Goal: Information Seeking & Learning: Learn about a topic

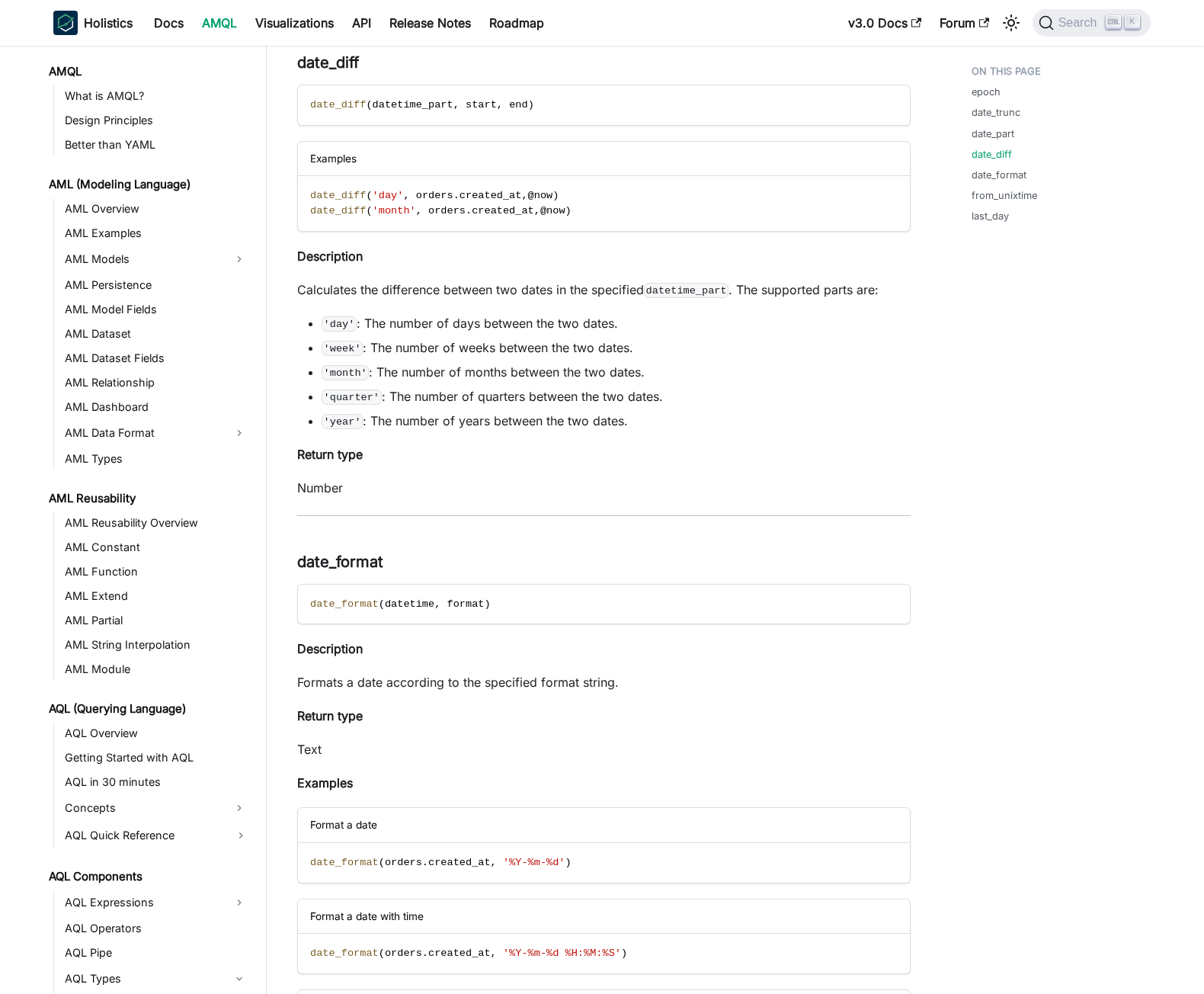
scroll to position [1018, 0]
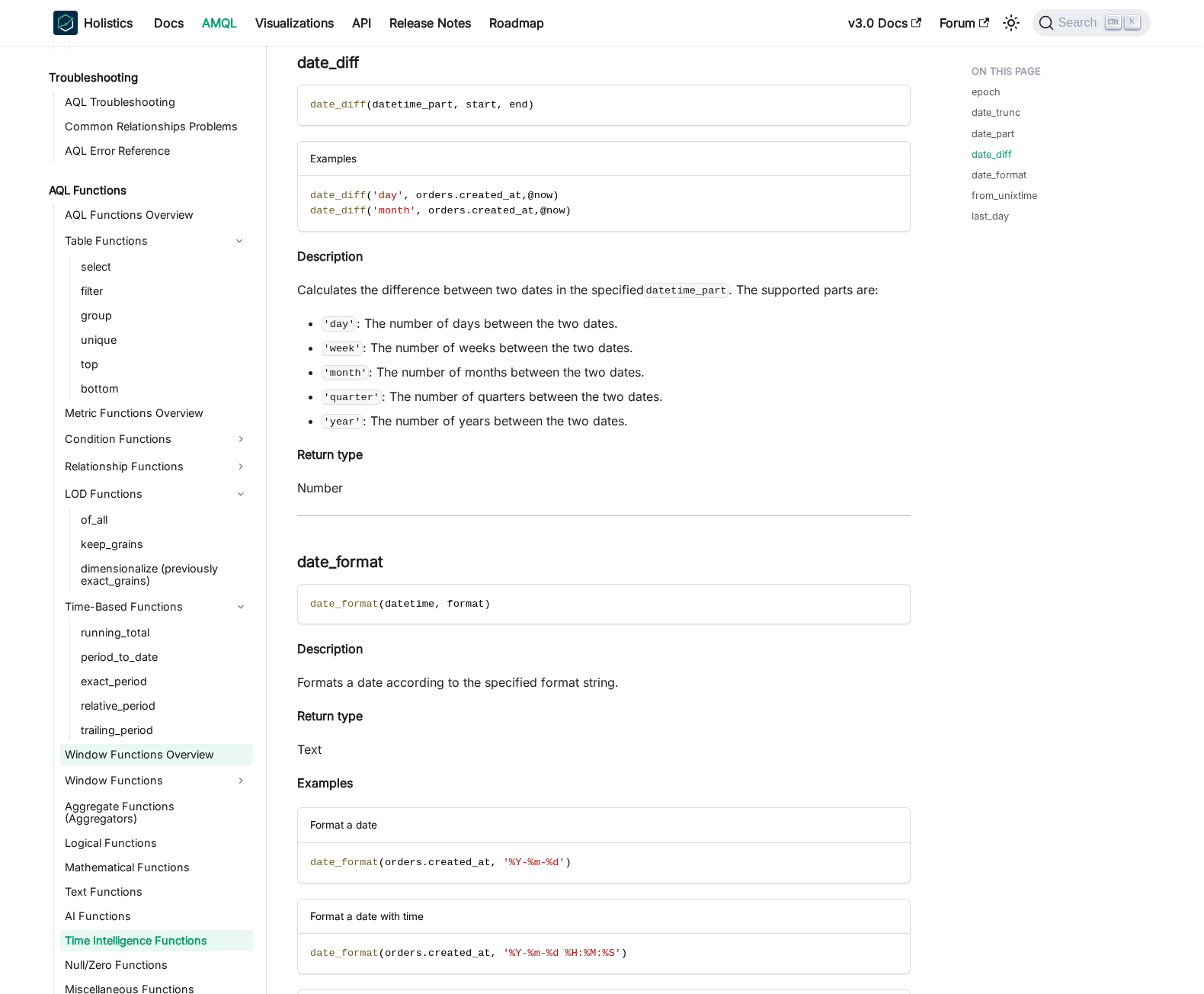
click at [142, 753] on link "Window Functions Overview" at bounding box center [156, 754] width 193 height 22
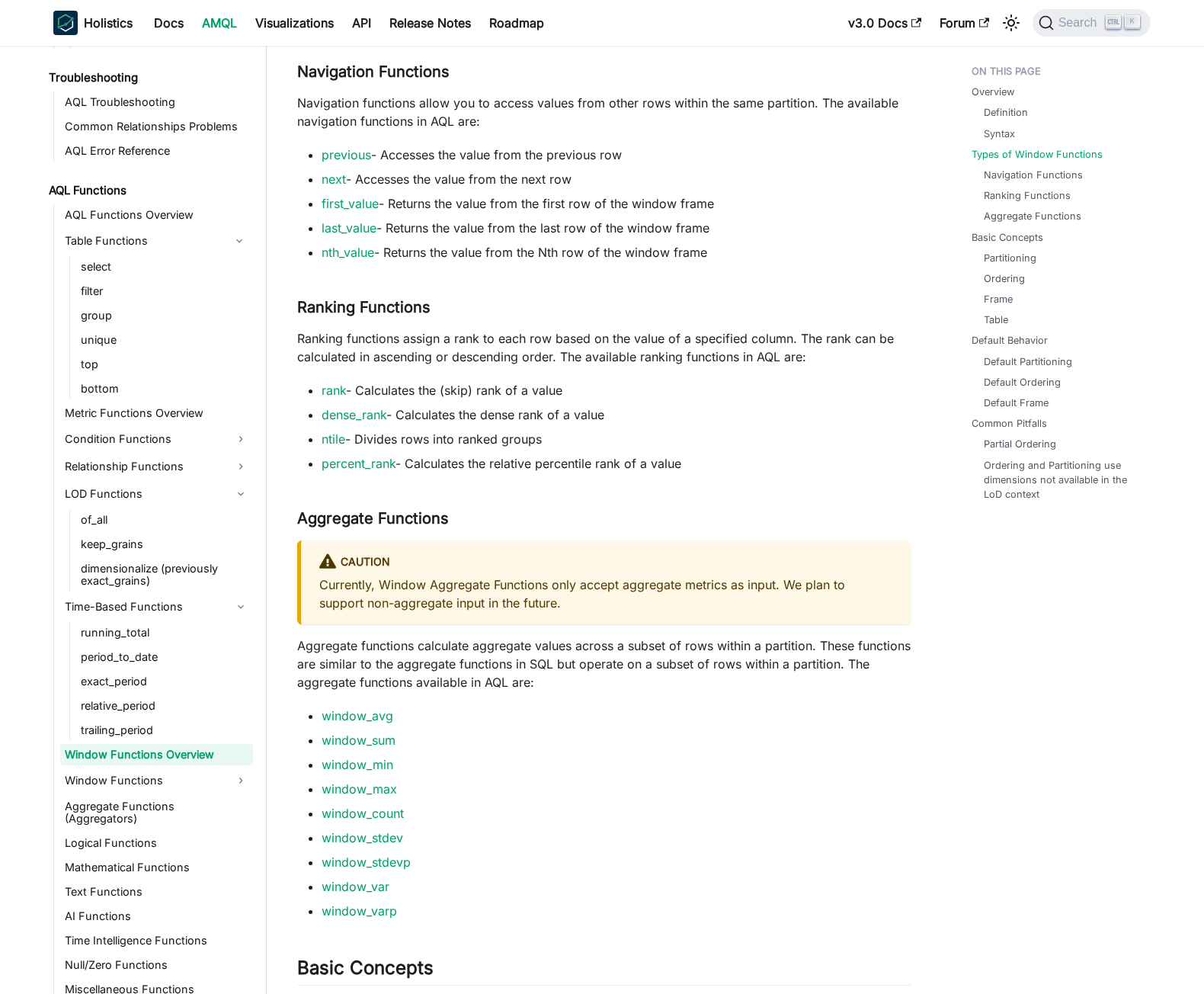
scroll to position [1449, 0]
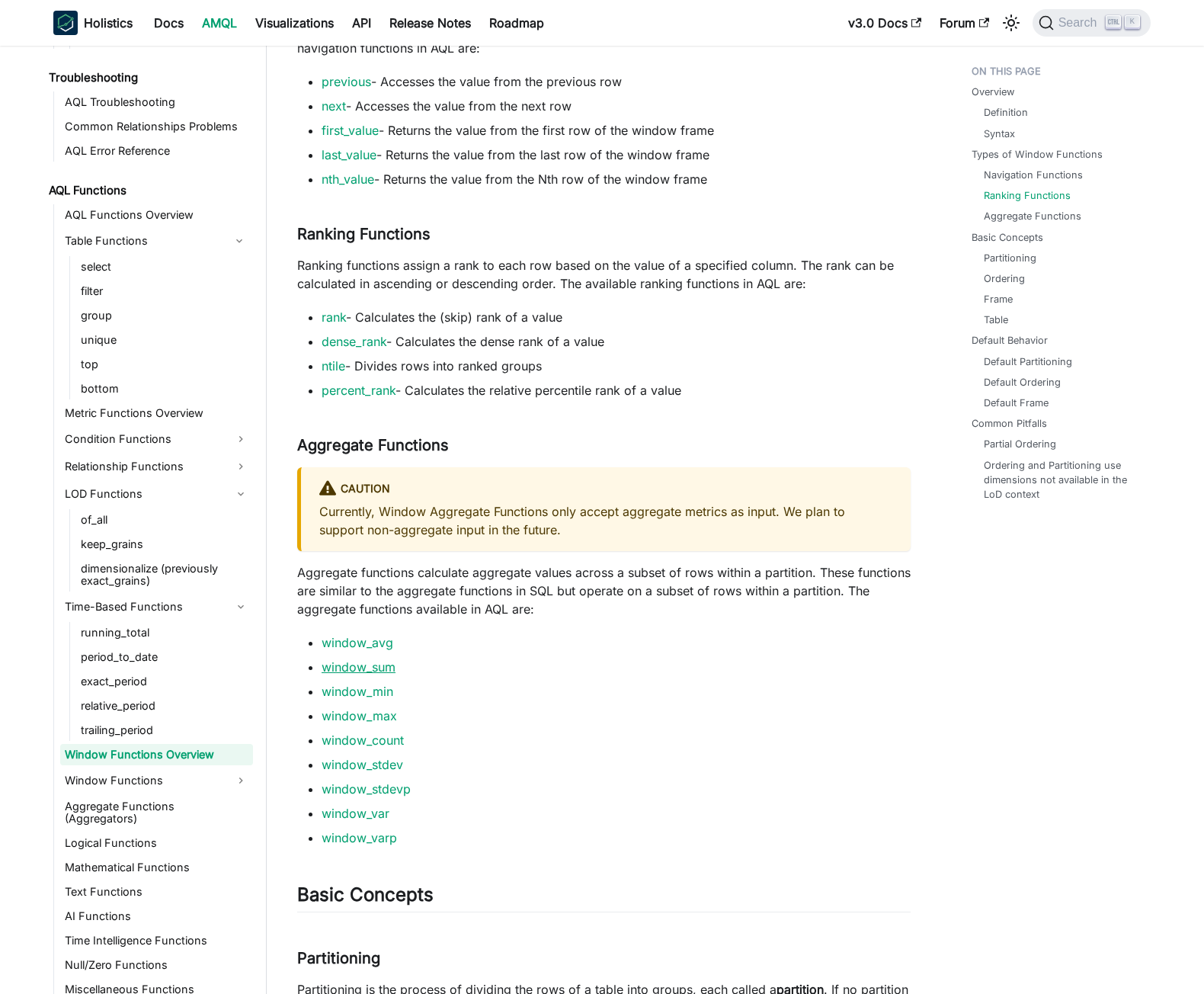
click at [350, 660] on link "window_sum" at bounding box center [358, 667] width 74 height 15
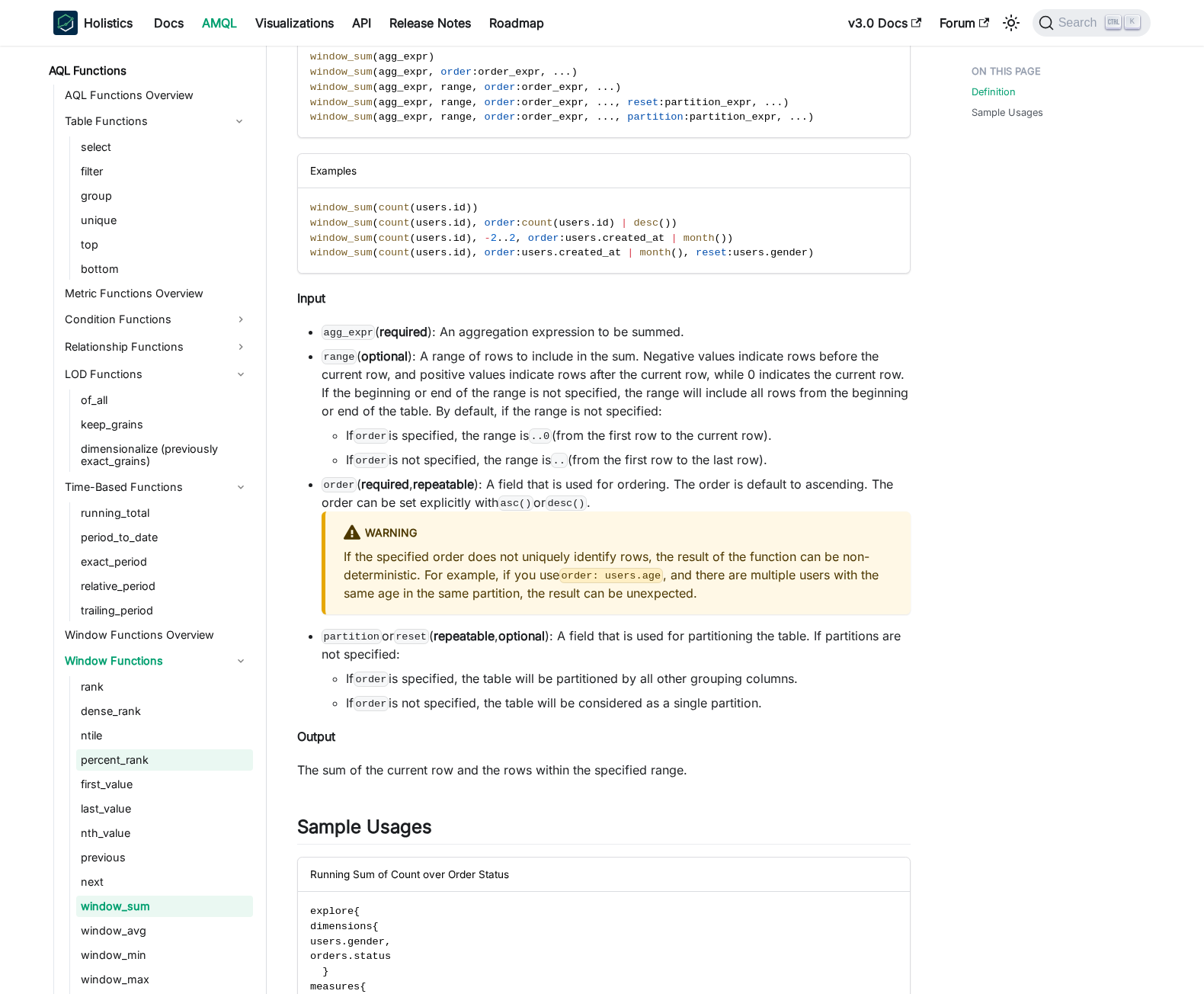
scroll to position [1330, 0]
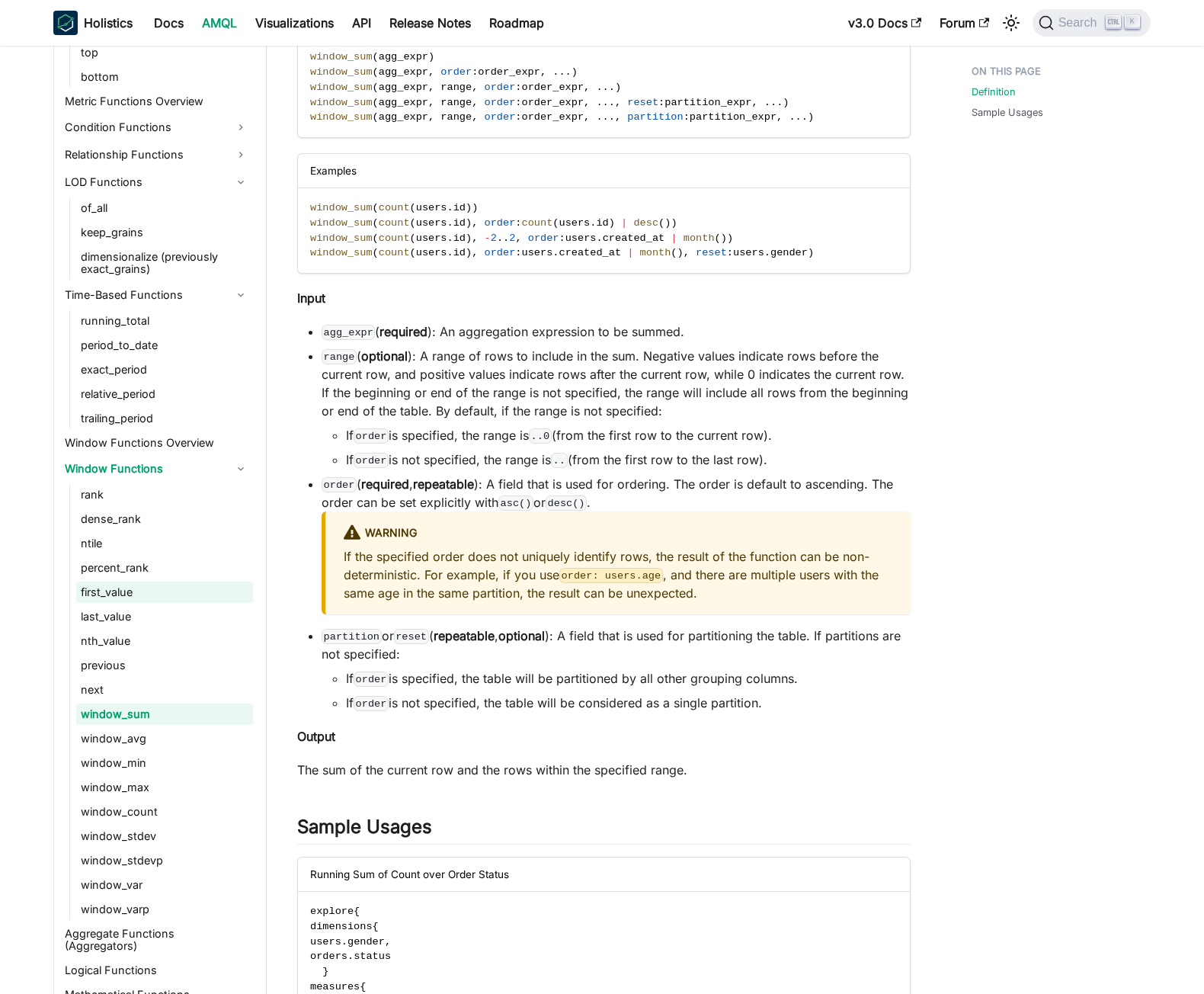
click at [109, 593] on link "first_value" at bounding box center [164, 592] width 177 height 22
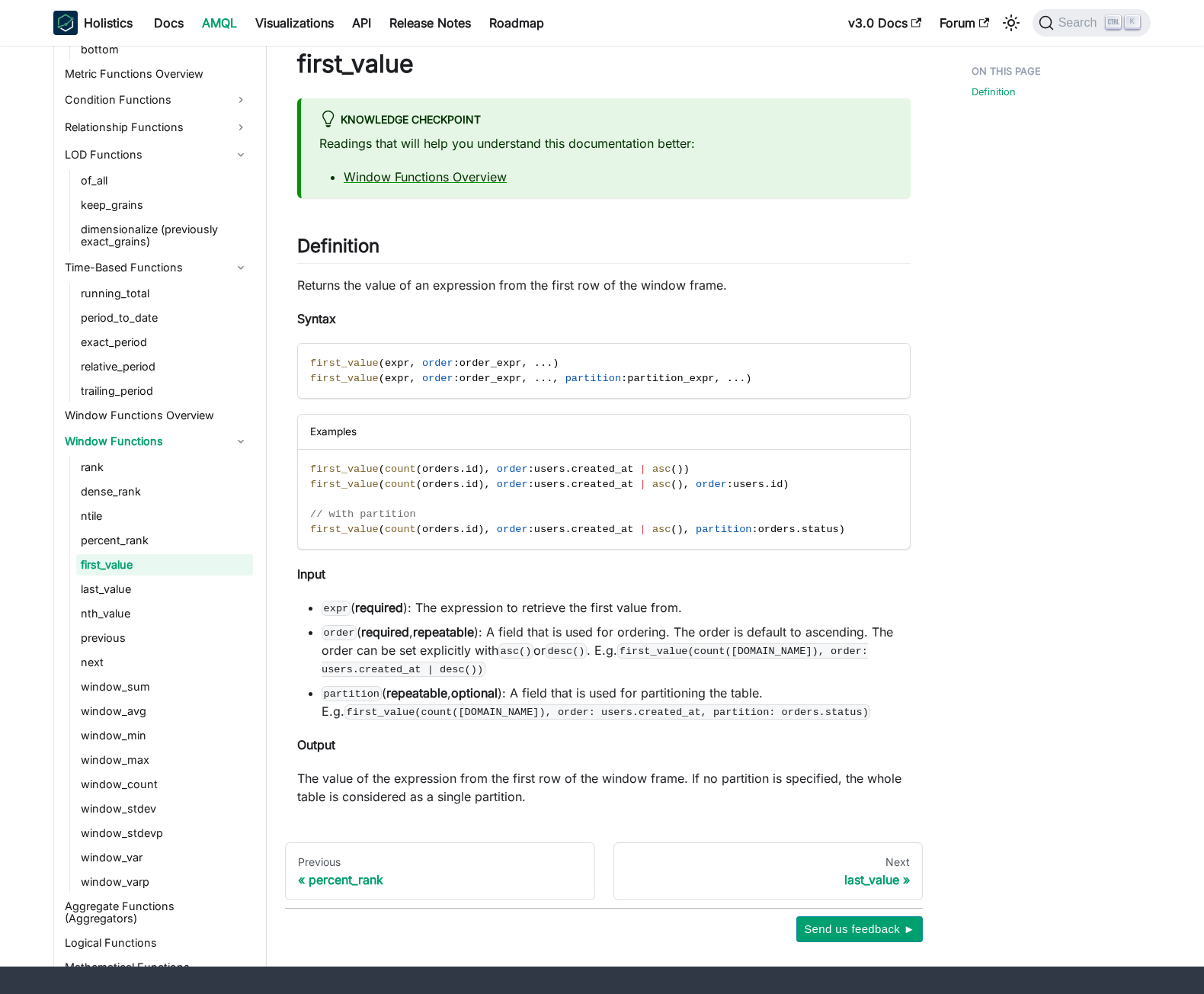
scroll to position [81, 0]
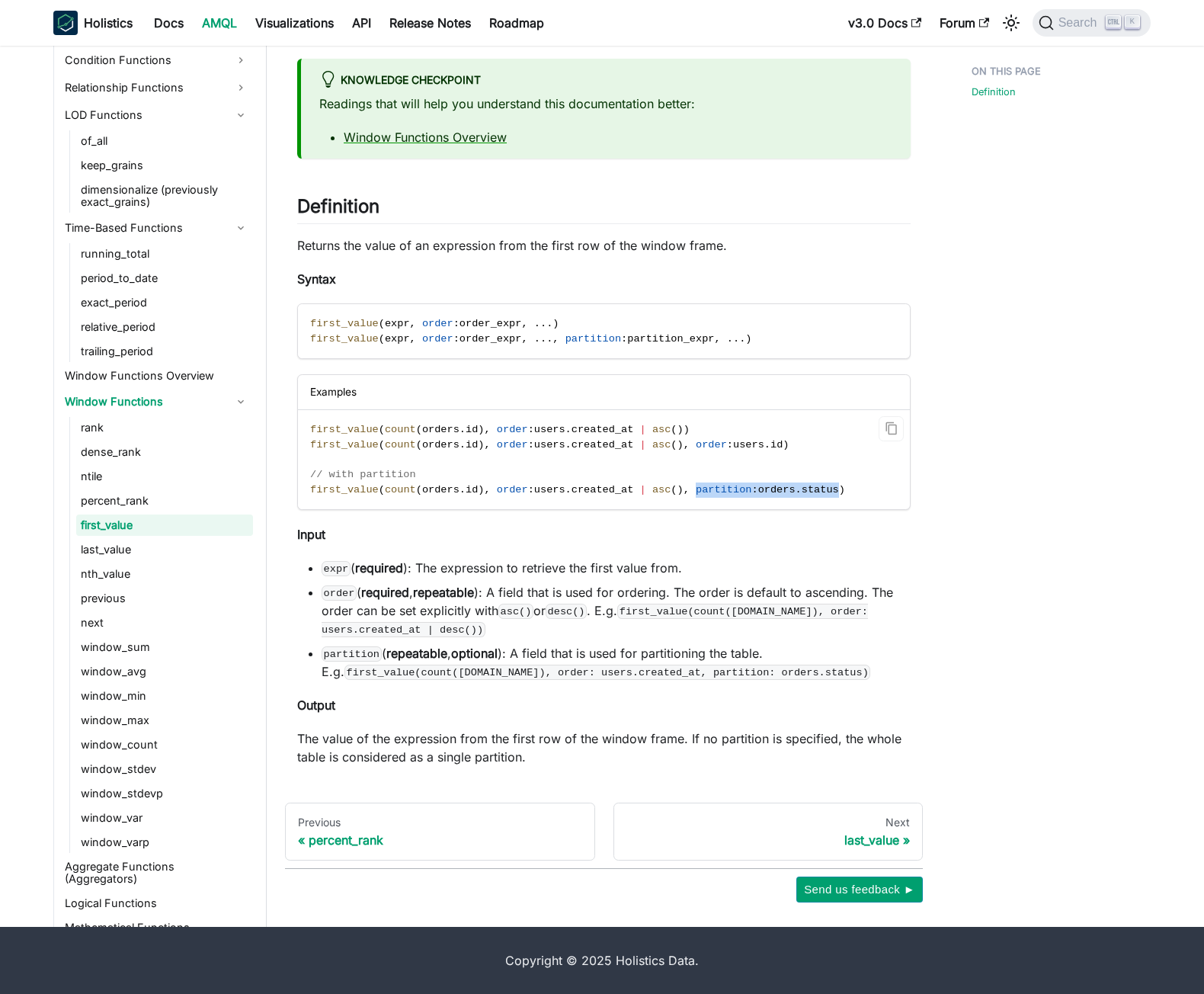
drag, startPoint x: 670, startPoint y: 489, endPoint x: 808, endPoint y: 488, distance: 138.0
click at [808, 488] on span "first_value ( count ( orders . id ) , order : users . created_at | asc ( ) , pa…" at bounding box center [578, 489] width 535 height 11
copy span "partition : orders . status"
click at [127, 278] on link "period_to_date" at bounding box center [164, 278] width 177 height 22
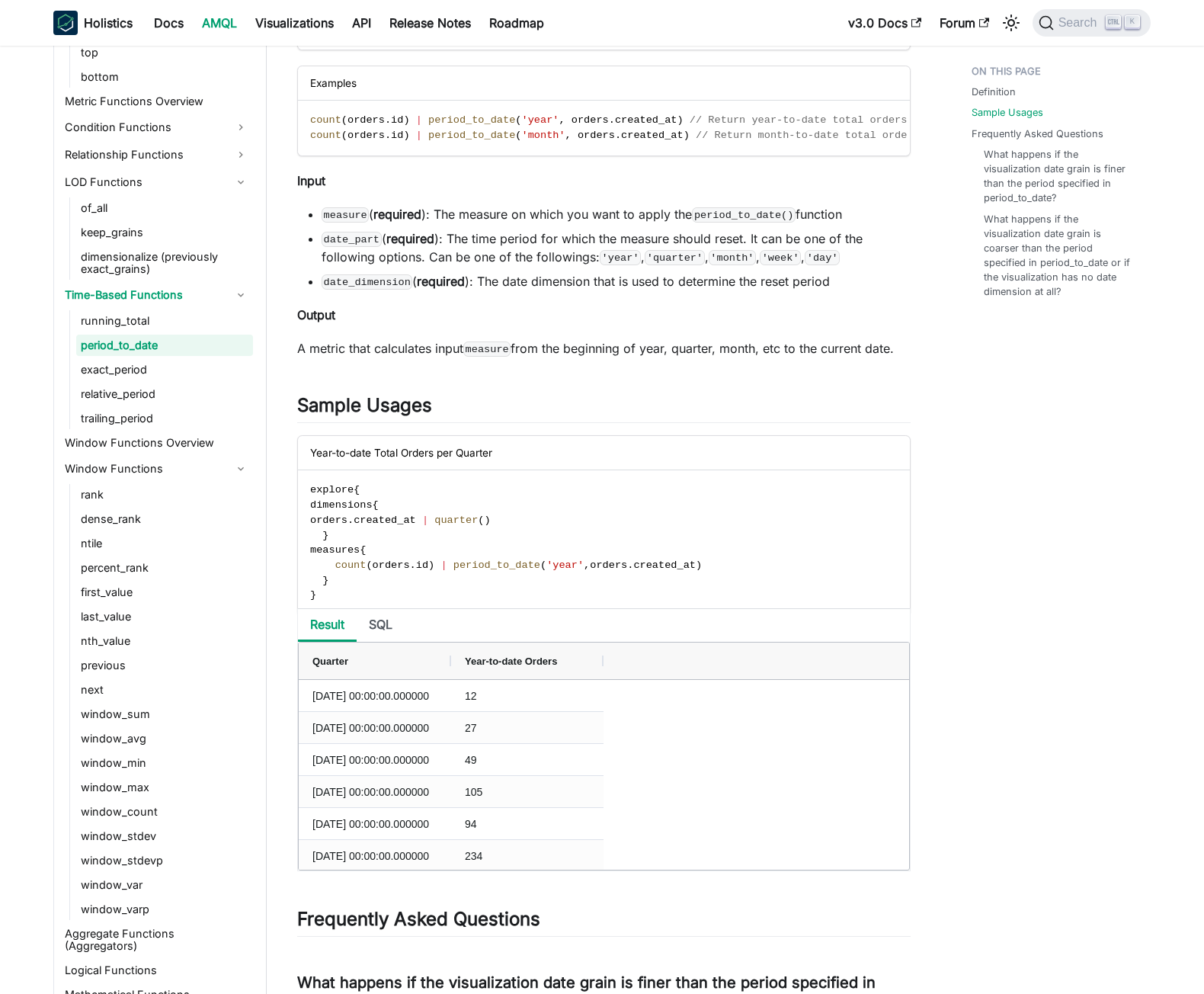
scroll to position [305, 0]
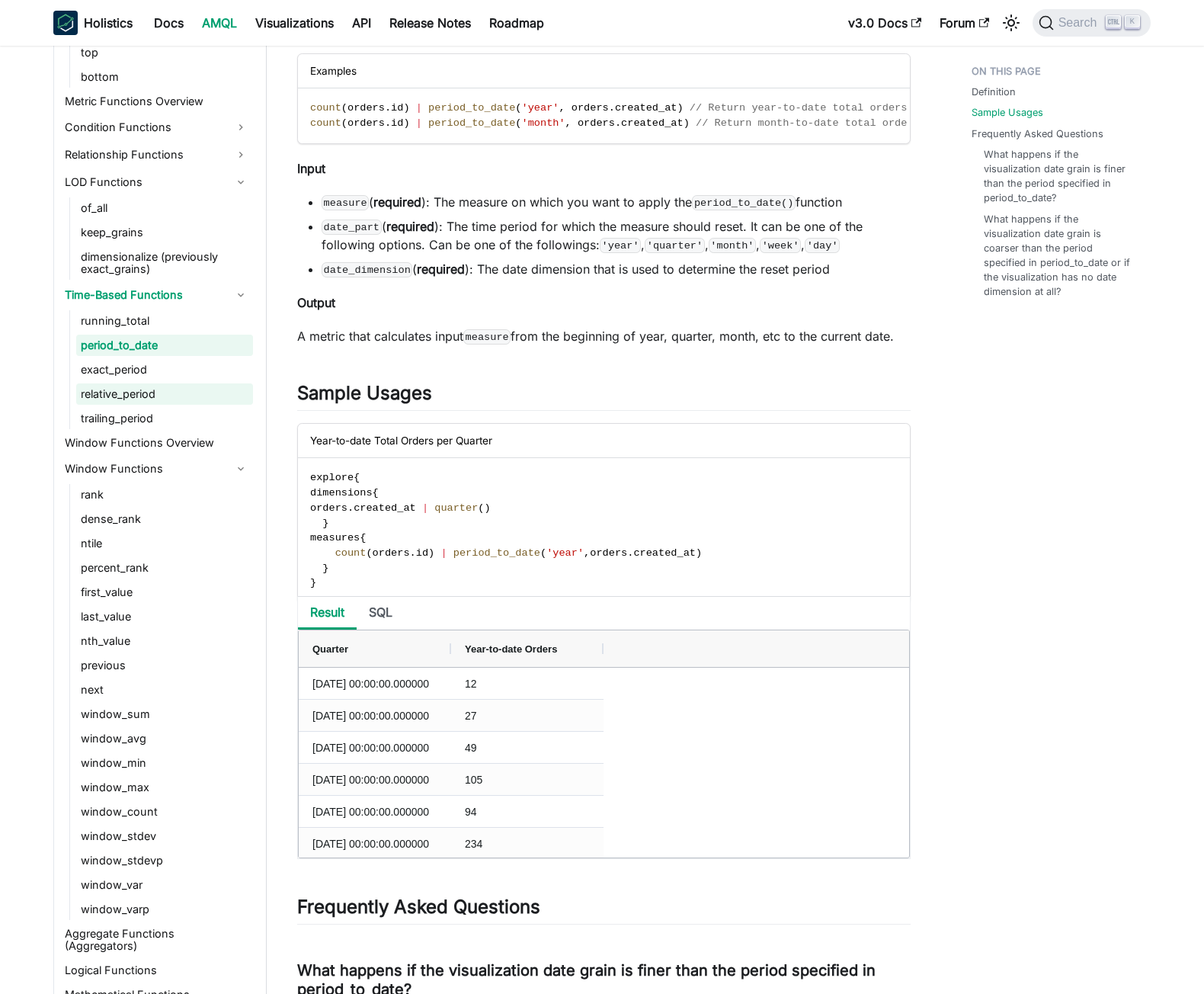
click at [117, 397] on link "relative_period" at bounding box center [164, 394] width 177 height 22
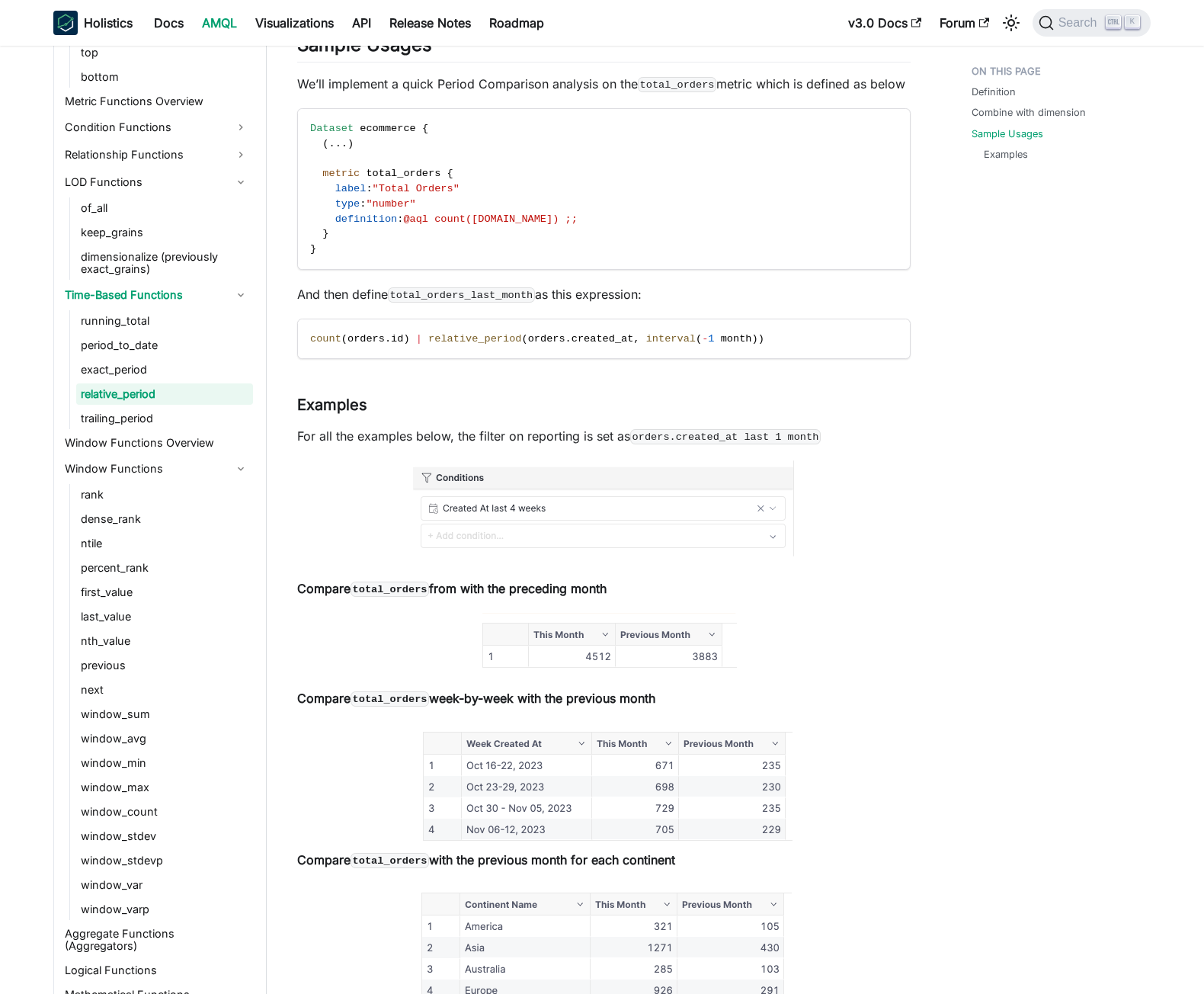
scroll to position [1878, 0]
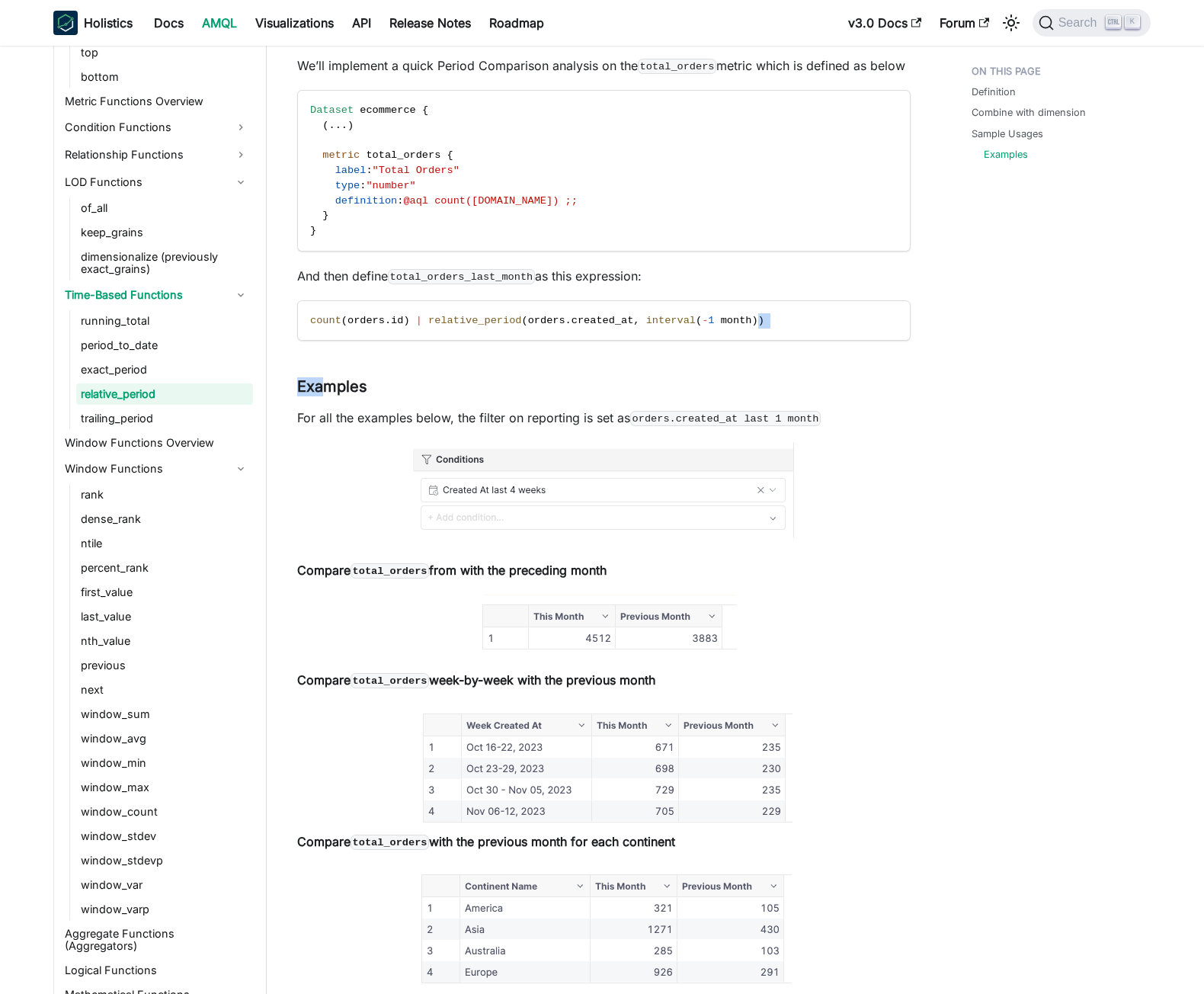
drag, startPoint x: 726, startPoint y: 324, endPoint x: 323, endPoint y: 346, distance: 403.6
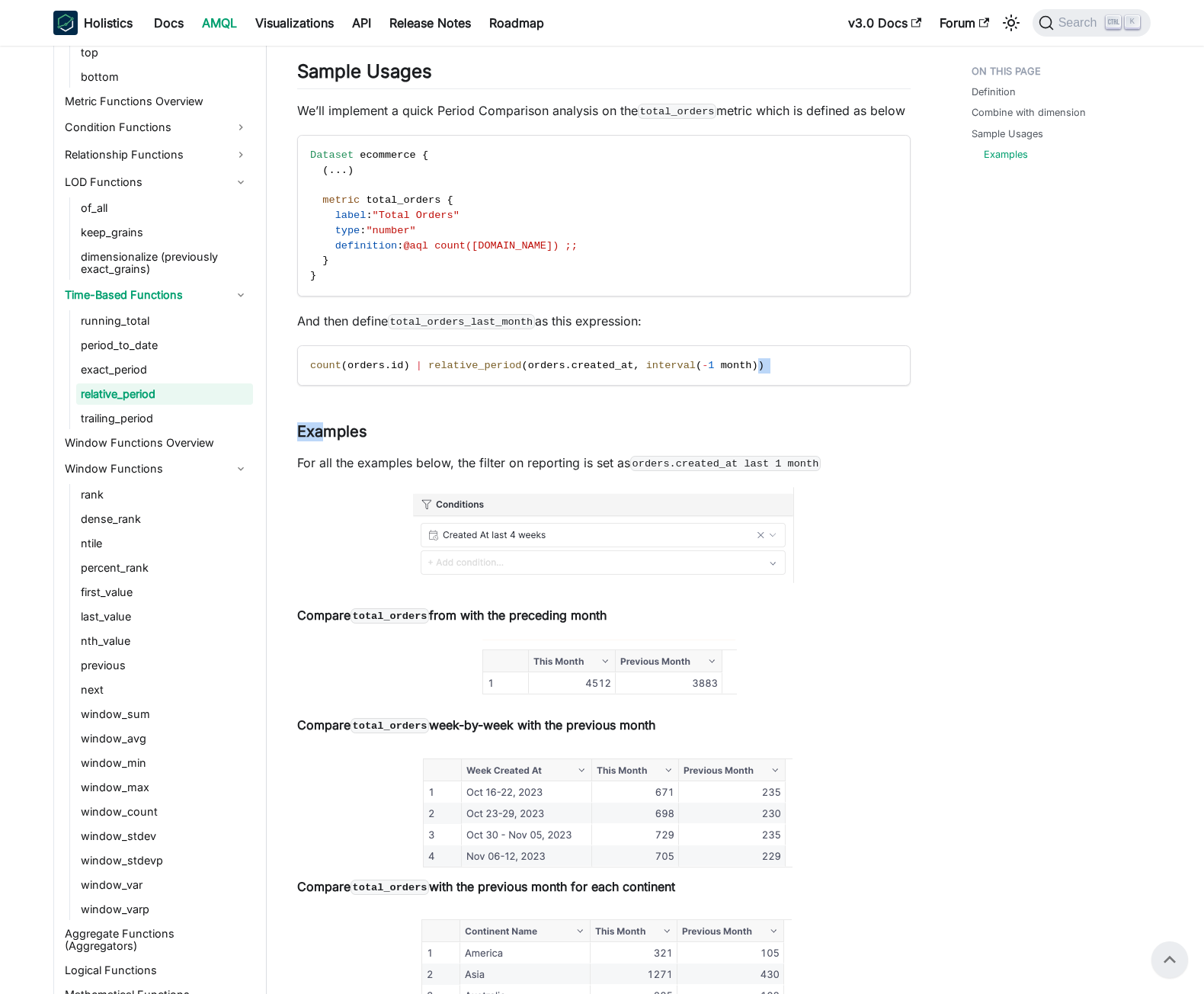
scroll to position [1726, 0]
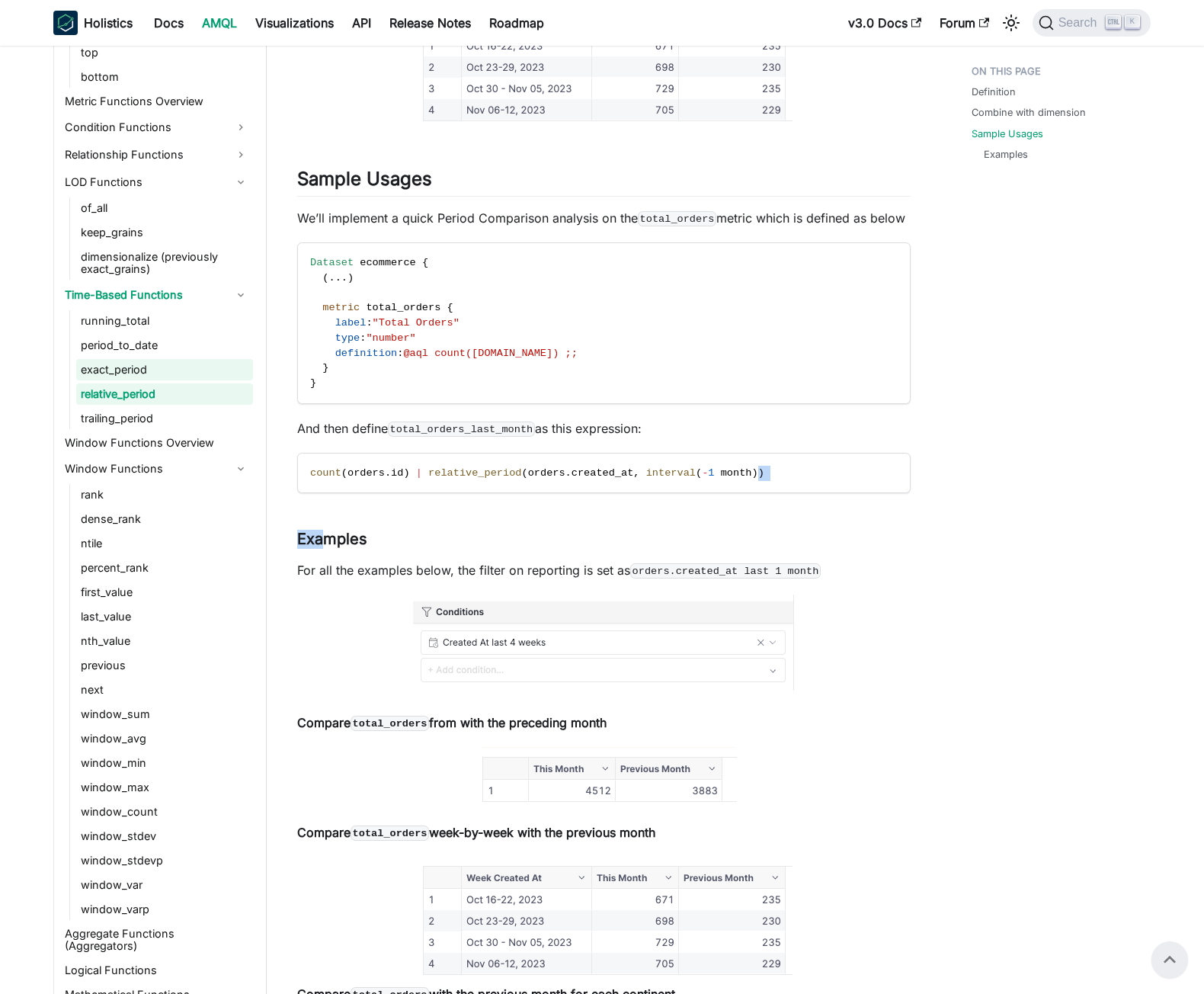
click at [135, 369] on link "exact_period" at bounding box center [164, 369] width 177 height 22
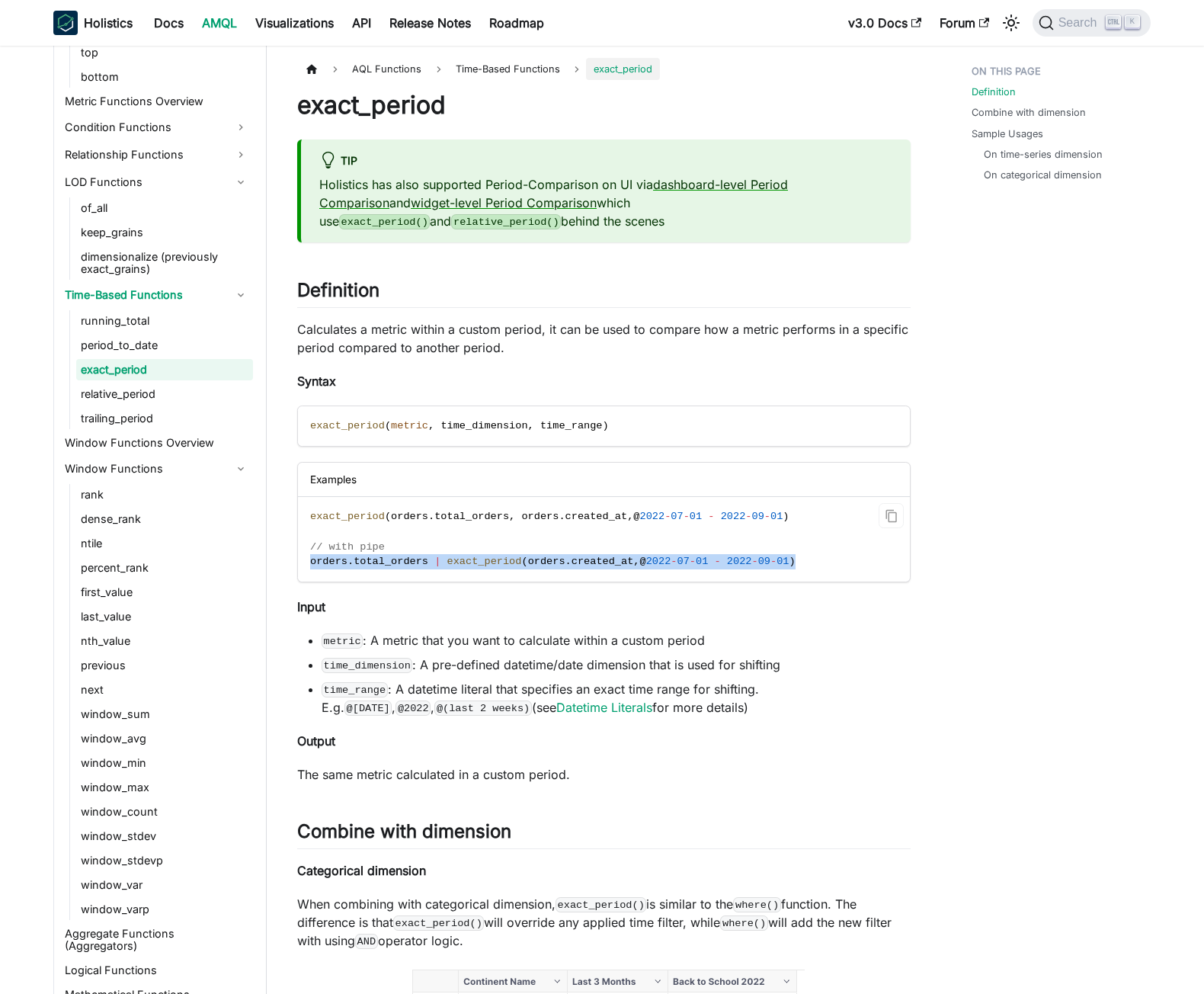
drag, startPoint x: 798, startPoint y: 544, endPoint x: 301, endPoint y: 556, distance: 497.1
click at [301, 556] on code "exact_period ( orders . total_orders , orders . created_at , @ [DATE] - [DATE] …" at bounding box center [602, 539] width 610 height 85
click at [132, 422] on link "trailing_period" at bounding box center [164, 418] width 177 height 22
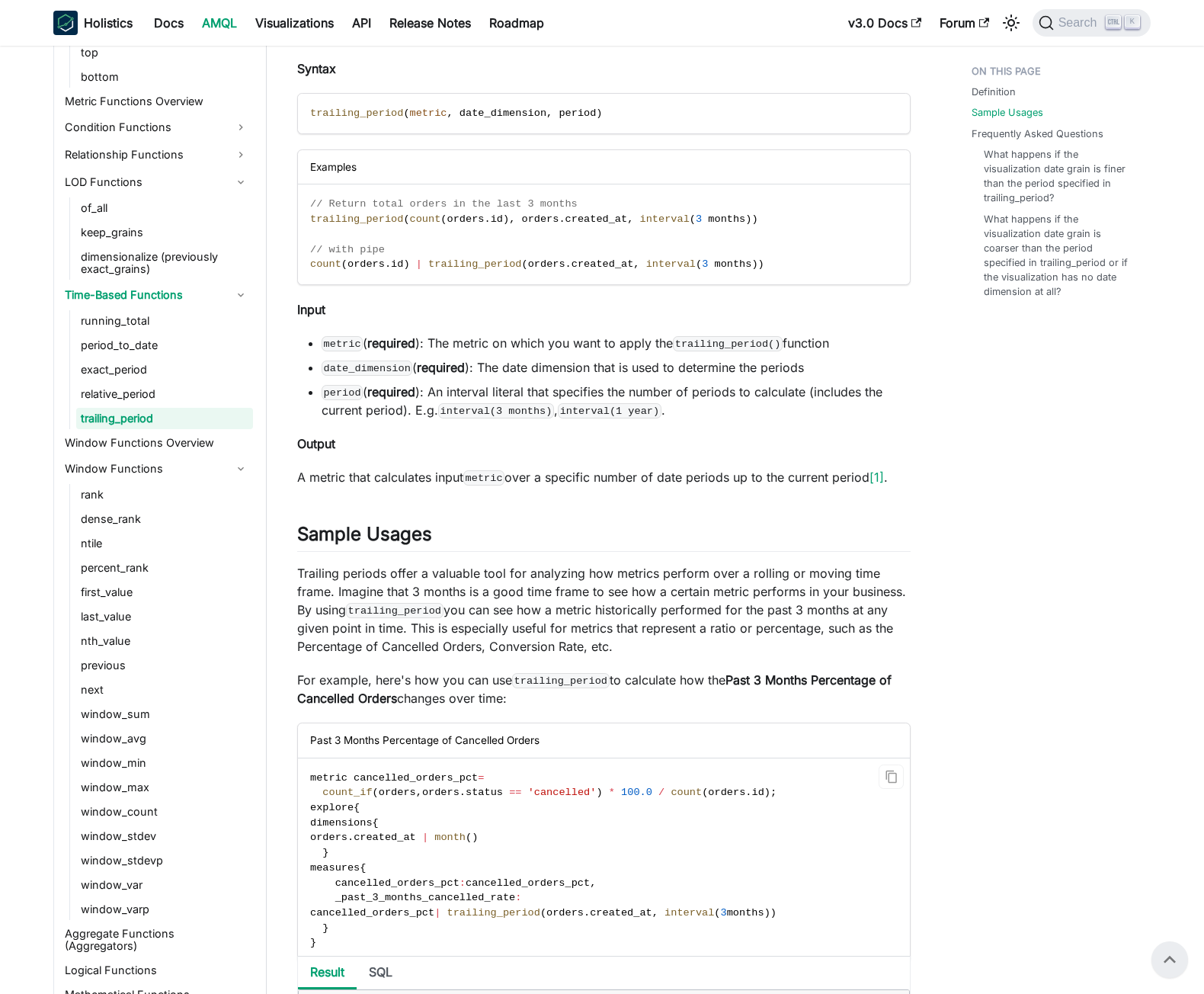
scroll to position [77, 0]
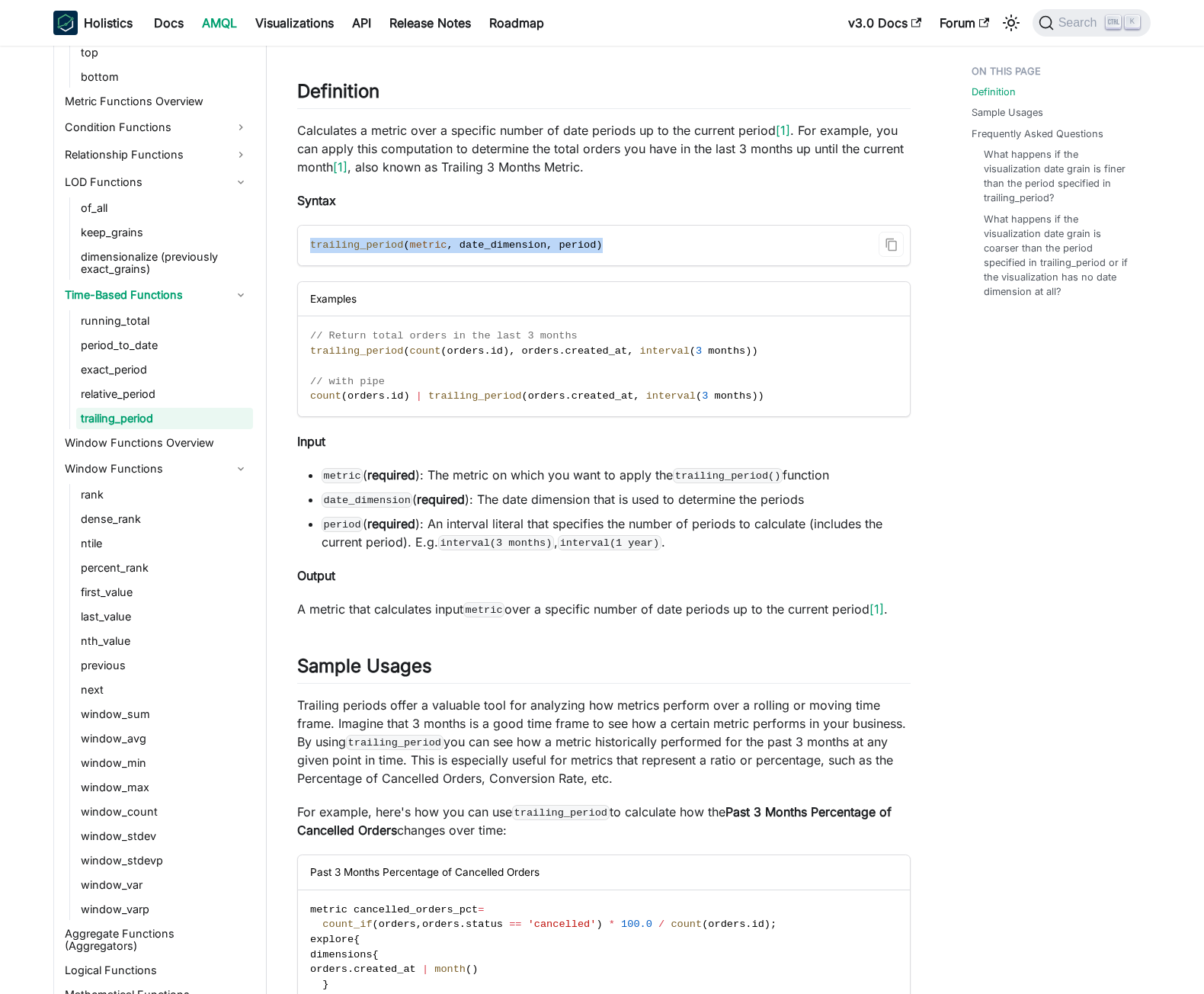
drag, startPoint x: 594, startPoint y: 247, endPoint x: 308, endPoint y: 253, distance: 286.1
click at [308, 253] on code "trailing_period ( metric , date_dimension , period )" at bounding box center [602, 245] width 610 height 39
copy span "trailing_period ( metric , date_dimension , period )"
drag, startPoint x: 612, startPoint y: 351, endPoint x: 718, endPoint y: 349, distance: 106.0
click at [718, 349] on span "trailing_period ( count ( orders . id ) , orders . created_at , interval ( 3 mo…" at bounding box center [533, 351] width 448 height 11
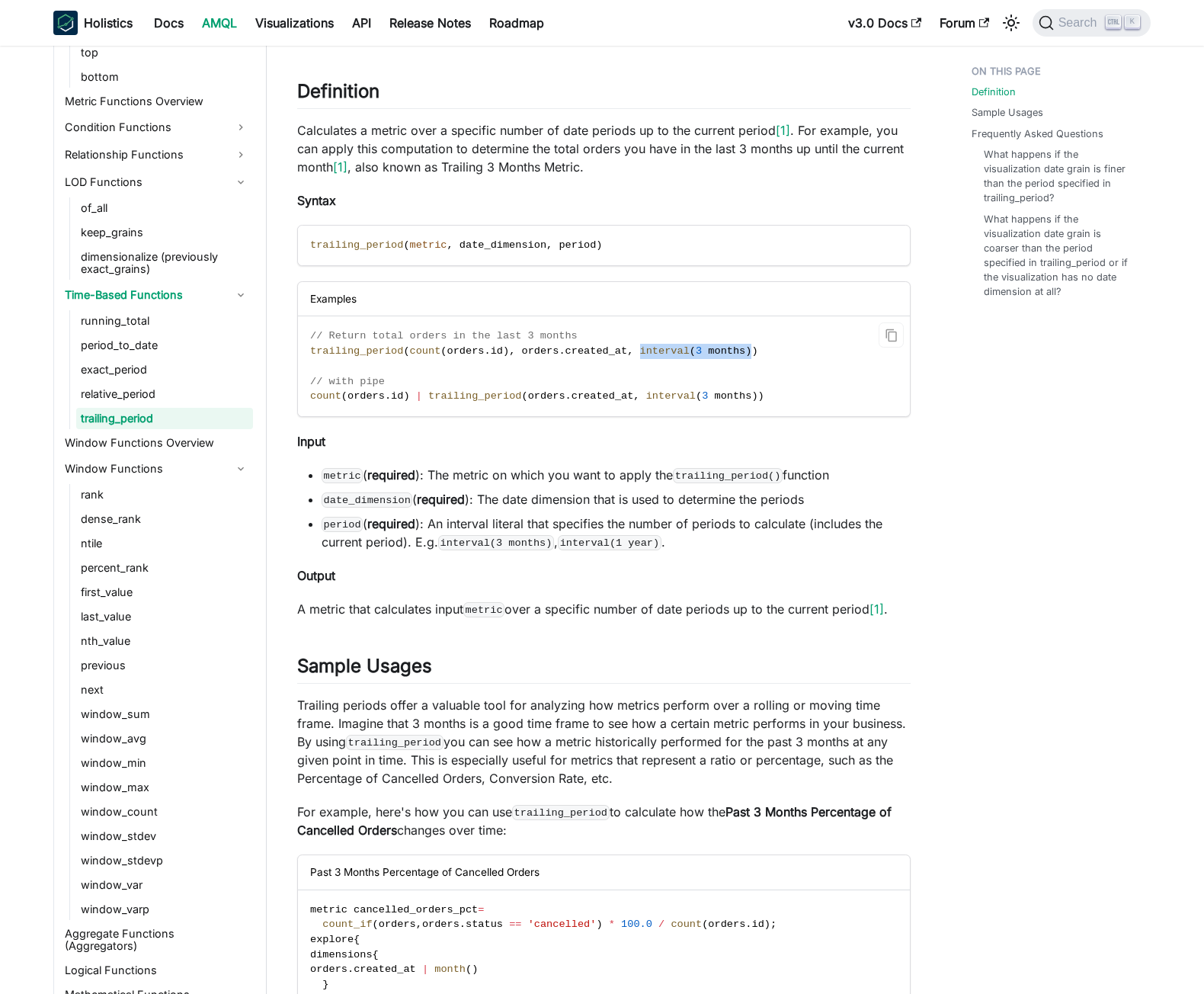
copy span "interval ( 3 months )"
